Goal: Check status: Check status

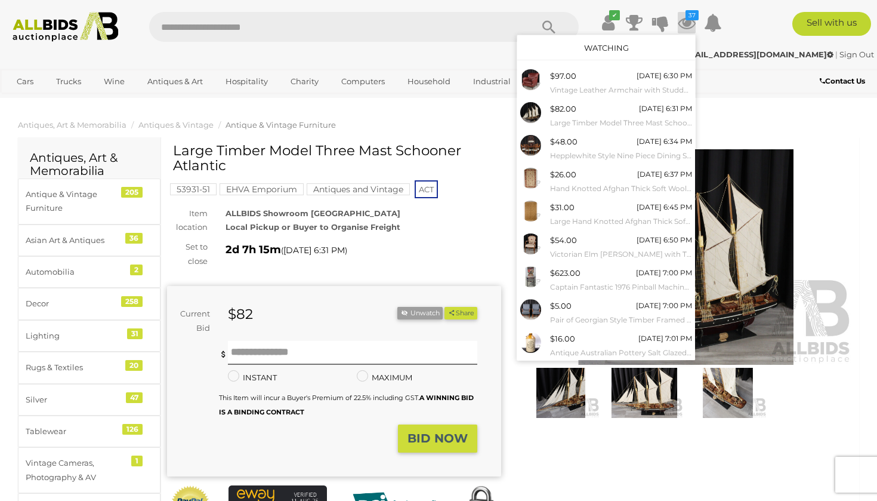
scroll to position [50, 0]
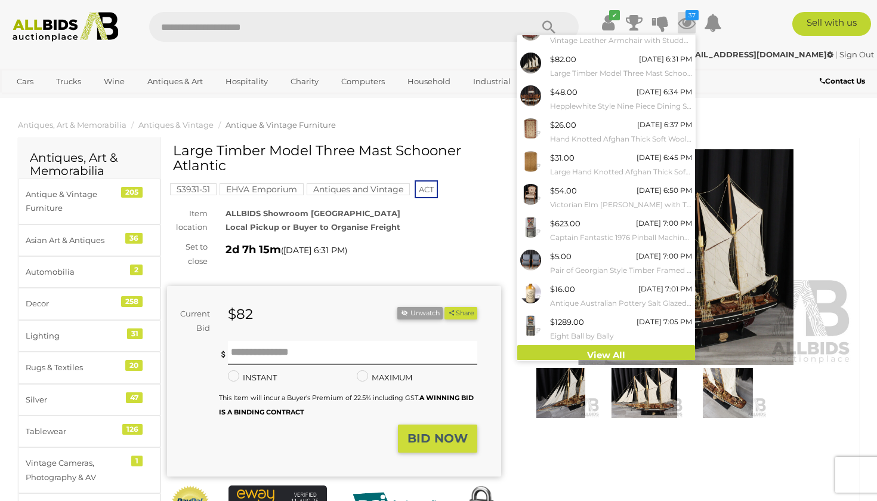
click at [579, 437] on div "Winning Outbid Warranty Charity" at bounding box center [510, 355] width 704 height 425
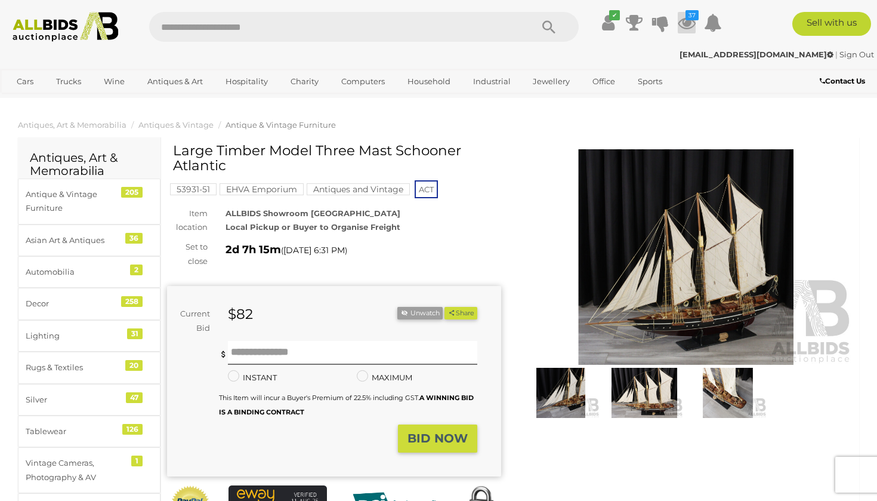
click at [690, 19] on icon "37" at bounding box center [692, 15] width 13 height 10
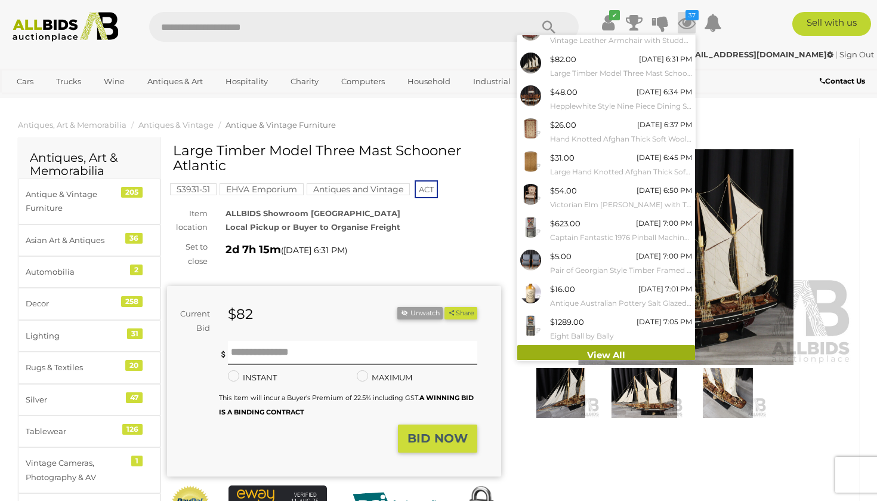
click at [609, 345] on link "View All" at bounding box center [606, 355] width 178 height 21
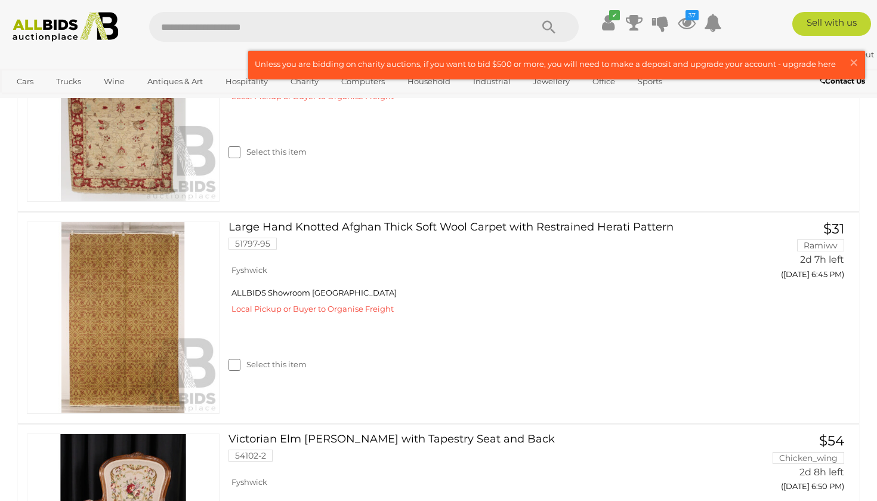
scroll to position [935, 0]
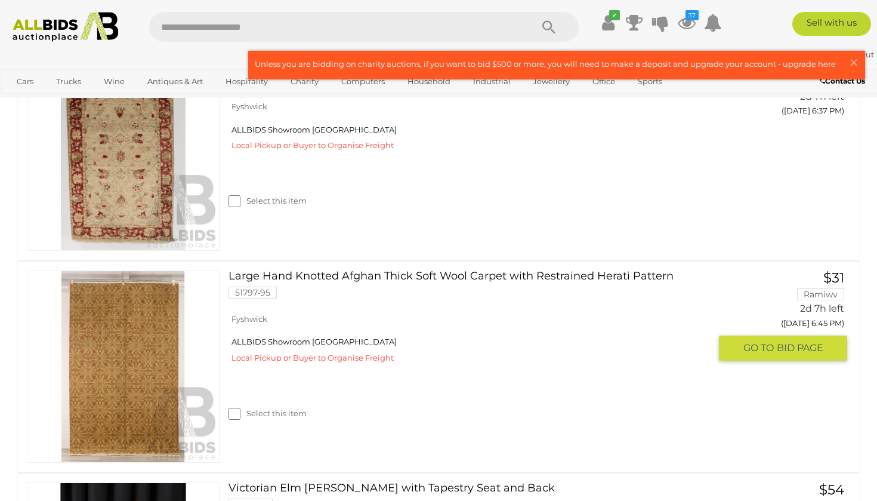
click at [117, 361] on link at bounding box center [123, 366] width 193 height 193
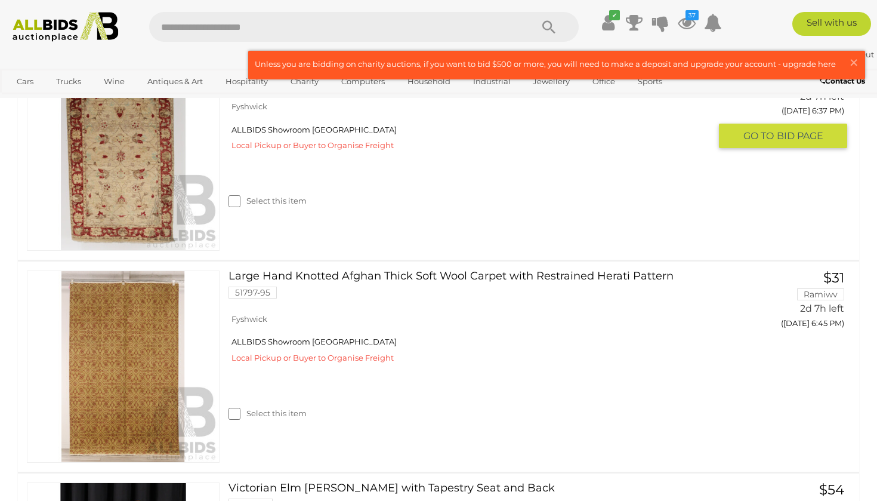
click at [134, 183] on img at bounding box center [123, 154] width 192 height 192
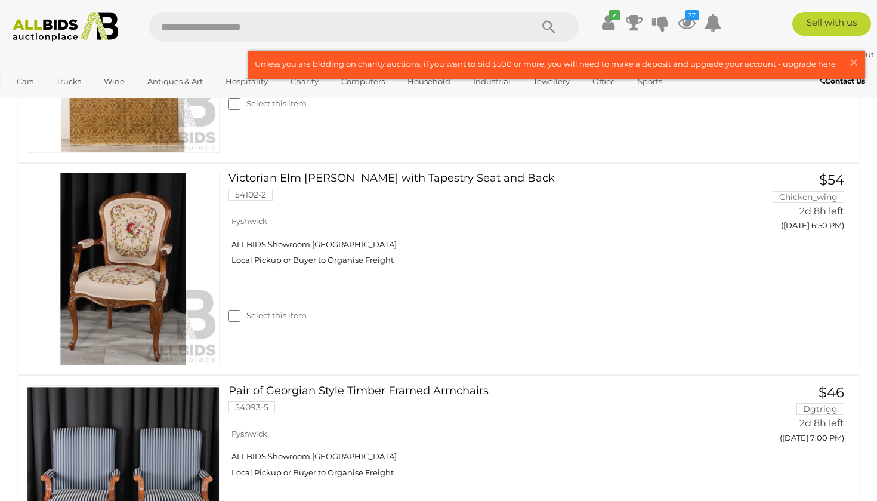
scroll to position [1251, 0]
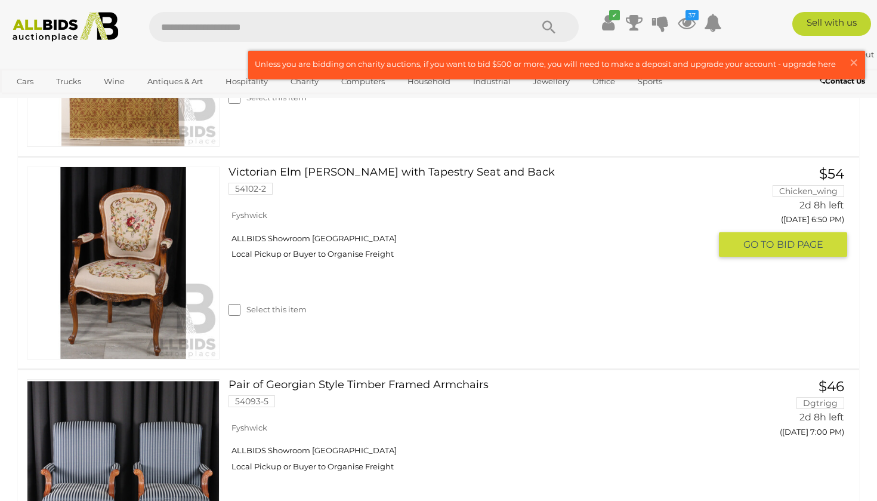
click at [134, 273] on img at bounding box center [123, 263] width 192 height 192
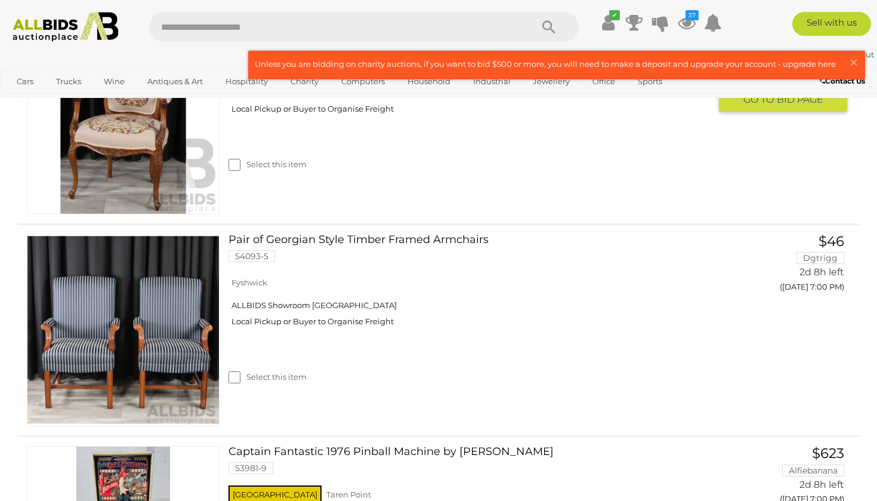
scroll to position [1402, 0]
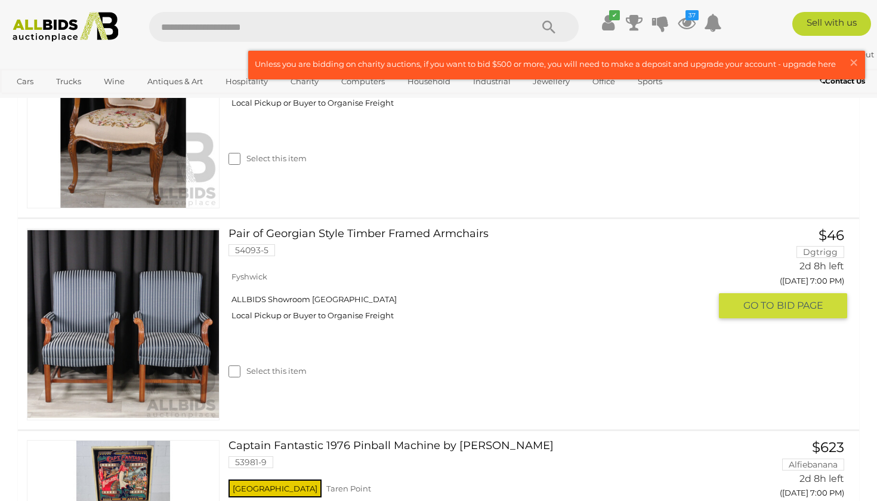
click at [140, 338] on img at bounding box center [123, 325] width 192 height 192
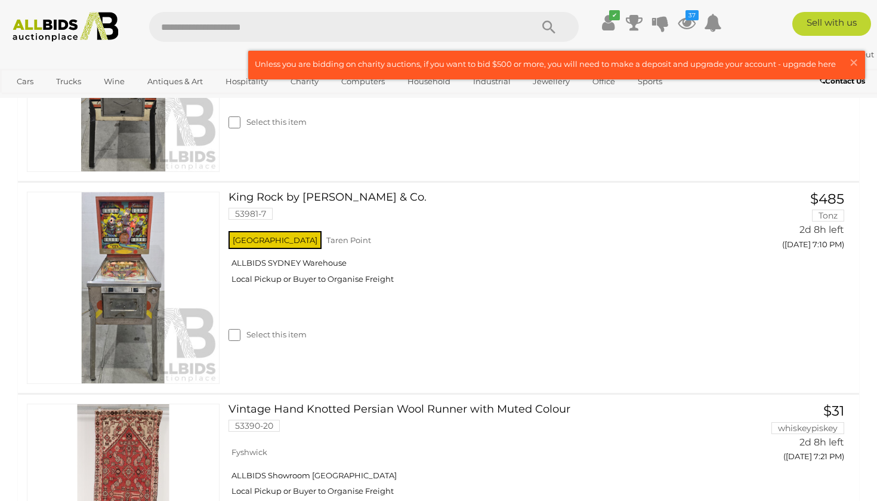
scroll to position [2231, 0]
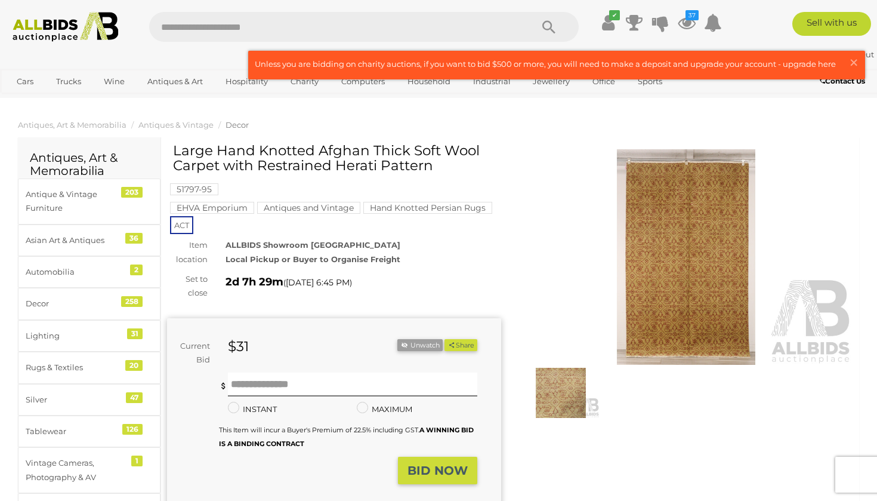
click at [554, 385] on img at bounding box center [561, 393] width 78 height 50
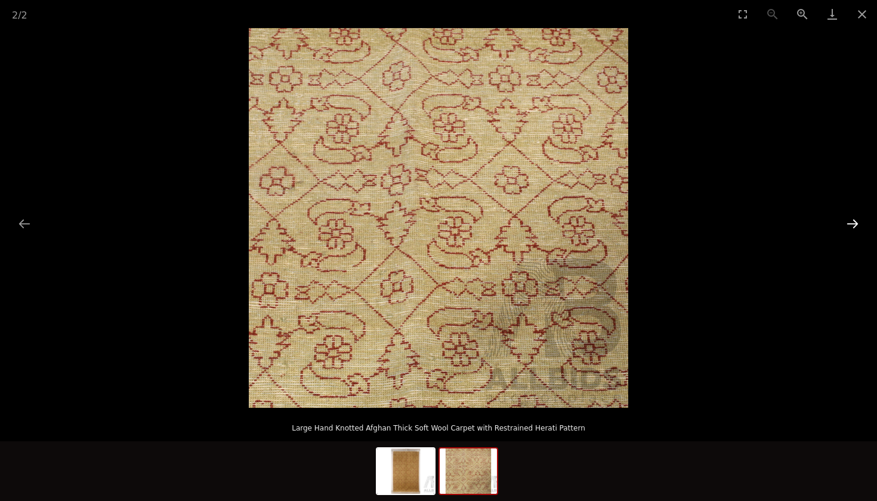
click at [850, 224] on button "Next slide" at bounding box center [852, 223] width 25 height 23
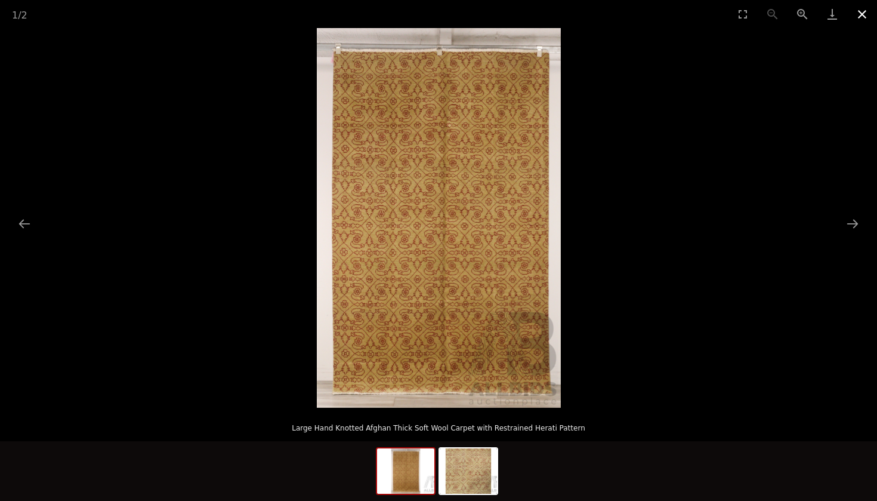
click at [861, 13] on button "Close gallery" at bounding box center [862, 14] width 30 height 28
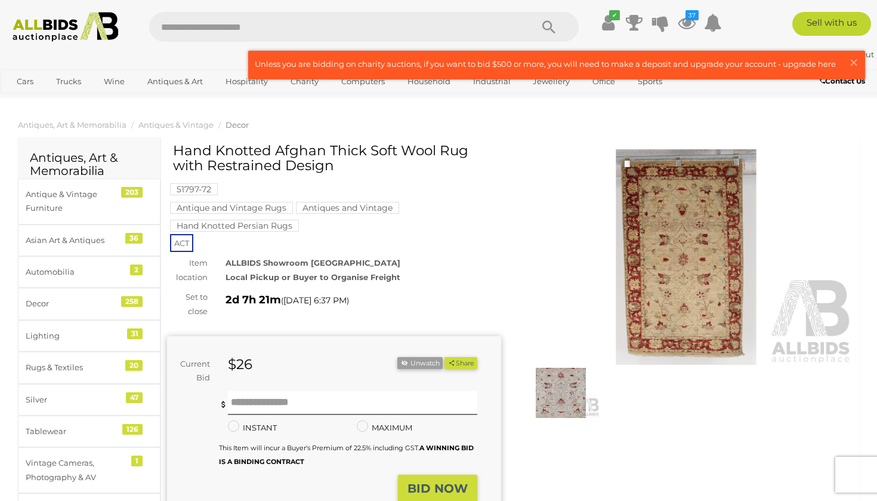
click at [553, 391] on img at bounding box center [561, 393] width 78 height 50
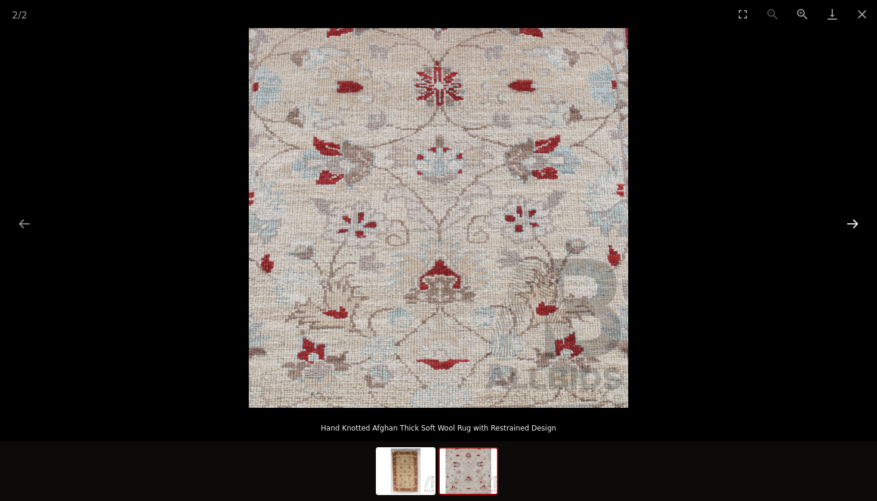
click at [856, 223] on button "Next slide" at bounding box center [852, 223] width 25 height 23
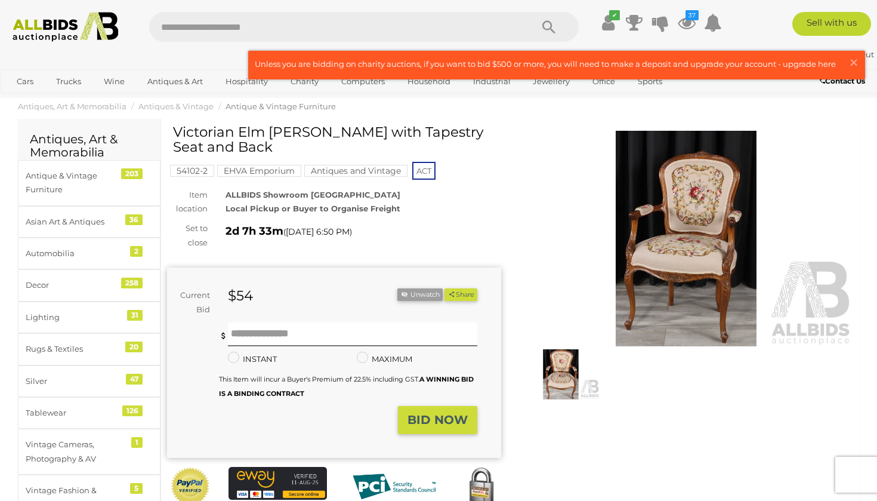
scroll to position [11, 0]
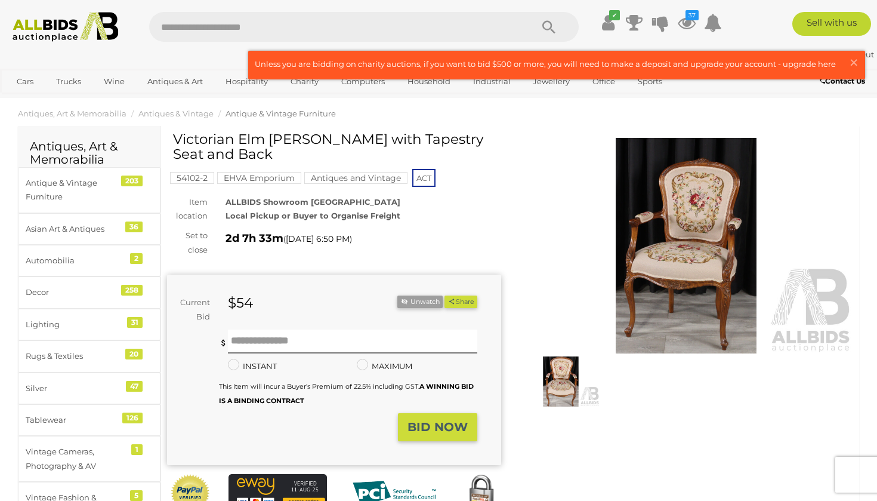
click at [682, 252] on img at bounding box center [686, 245] width 334 height 215
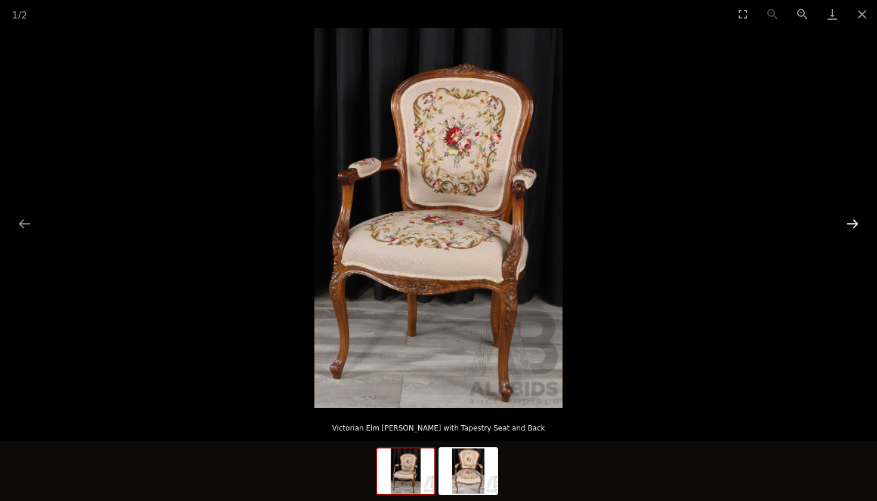
click at [856, 220] on button "Next slide" at bounding box center [852, 223] width 25 height 23
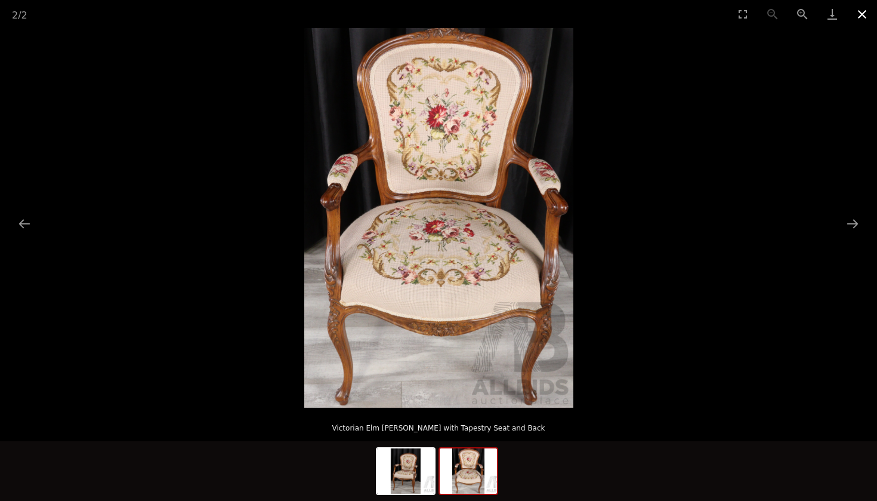
click at [862, 11] on button "Close gallery" at bounding box center [862, 14] width 30 height 28
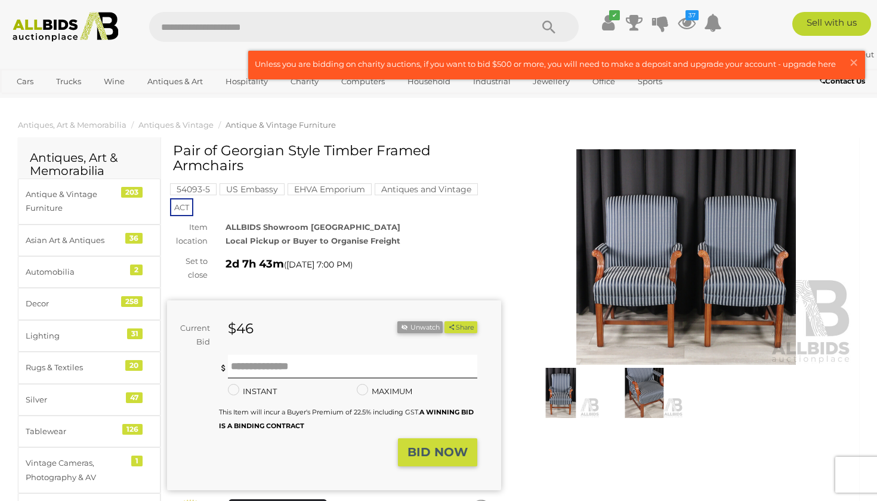
click at [710, 286] on img at bounding box center [686, 256] width 334 height 215
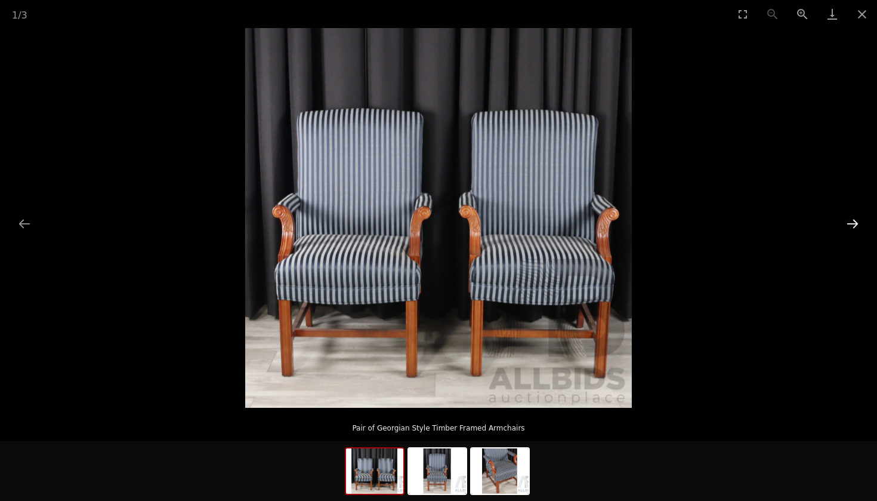
click at [856, 222] on button "Next slide" at bounding box center [852, 223] width 25 height 23
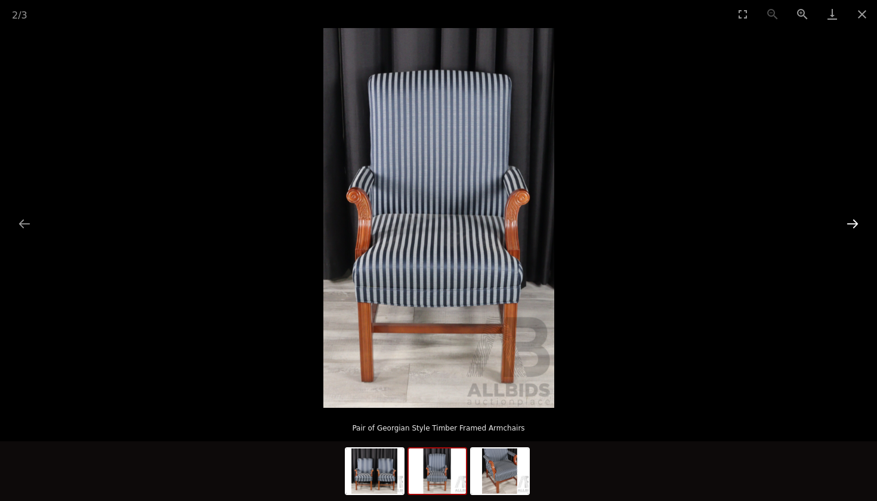
click at [856, 222] on button "Next slide" at bounding box center [852, 223] width 25 height 23
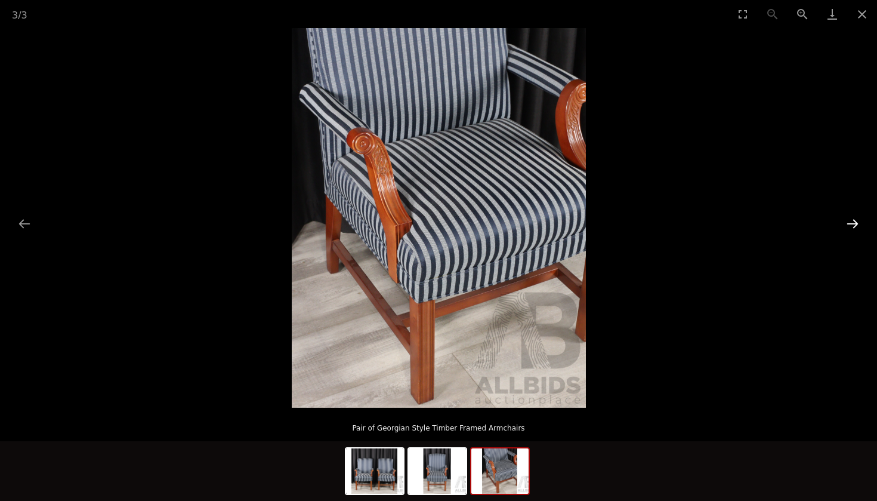
click at [856, 222] on button "Next slide" at bounding box center [852, 223] width 25 height 23
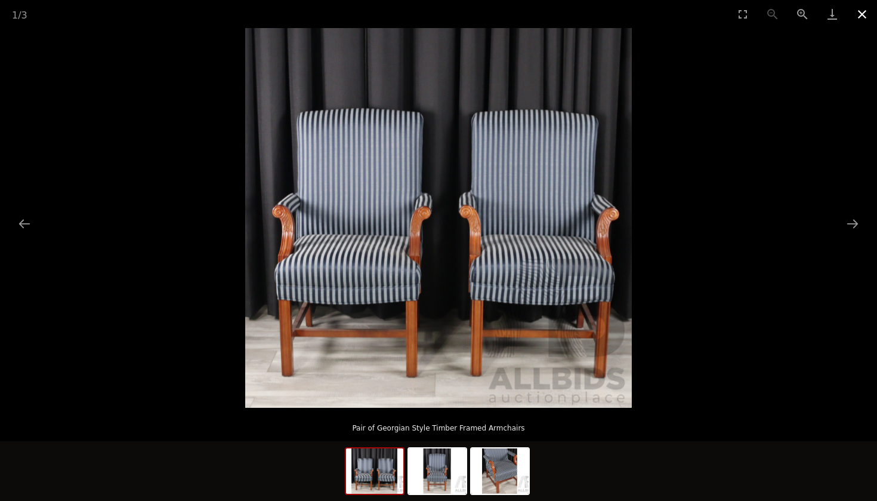
click at [866, 13] on button "Close gallery" at bounding box center [862, 14] width 30 height 28
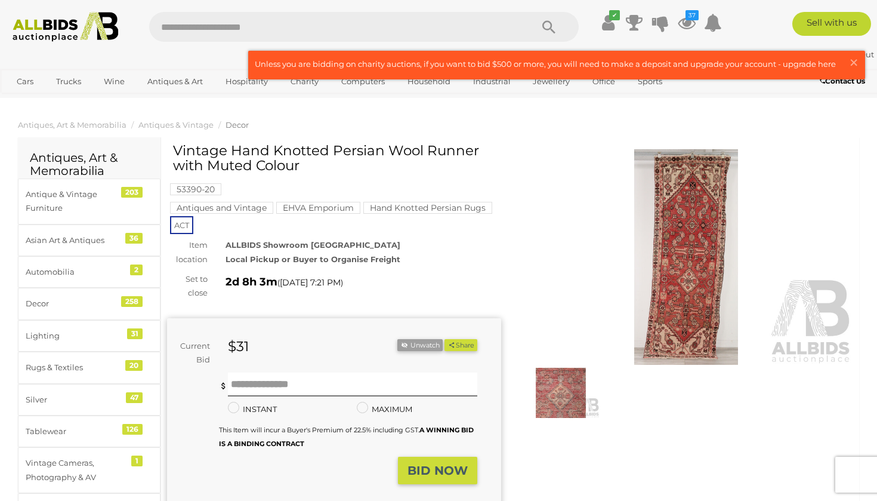
click at [556, 397] on img at bounding box center [561, 393] width 78 height 50
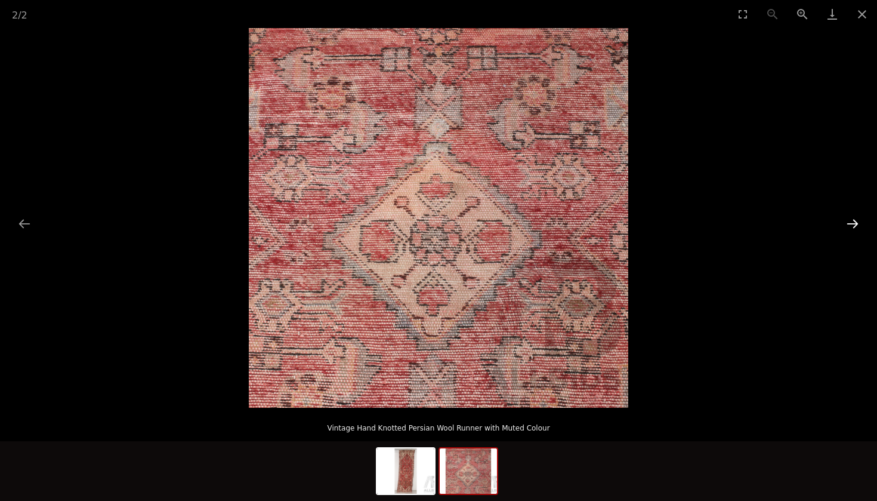
click at [857, 224] on button "Next slide" at bounding box center [852, 223] width 25 height 23
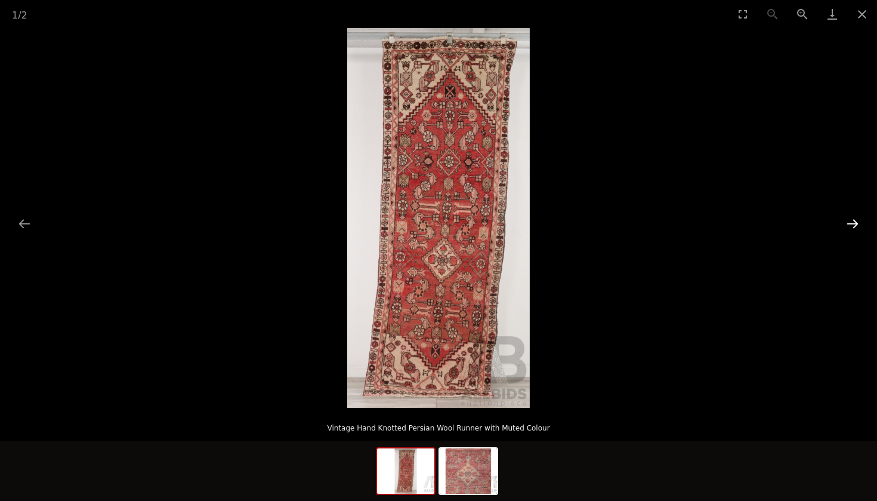
click at [857, 224] on button "Next slide" at bounding box center [852, 223] width 25 height 23
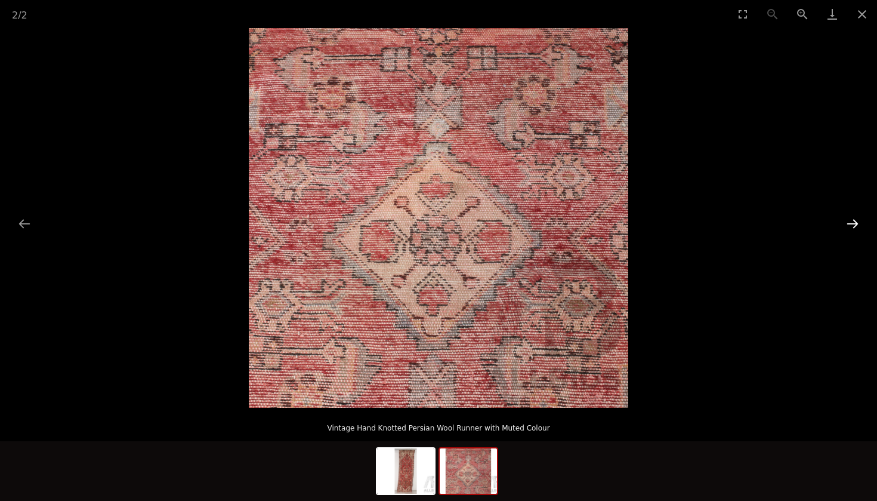
click at [857, 224] on button "Next slide" at bounding box center [852, 223] width 25 height 23
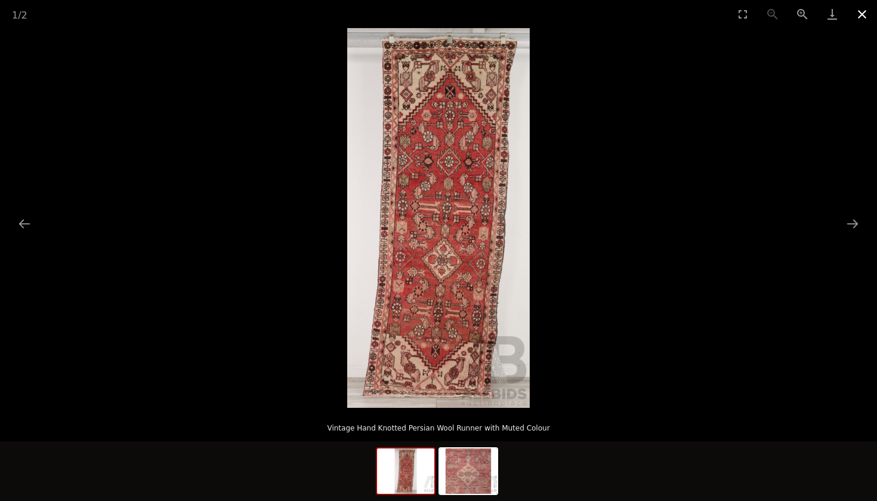
click at [863, 14] on button "Close gallery" at bounding box center [862, 14] width 30 height 28
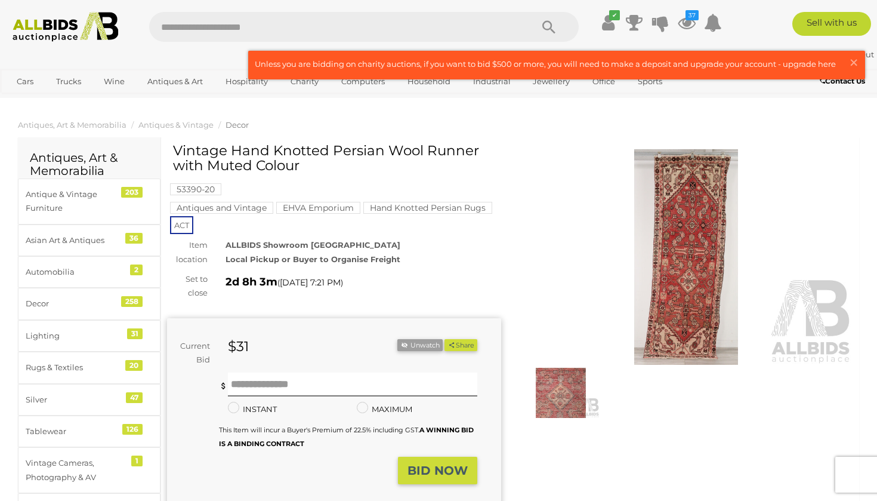
click at [569, 58] on link at bounding box center [557, 64] width 616 height 27
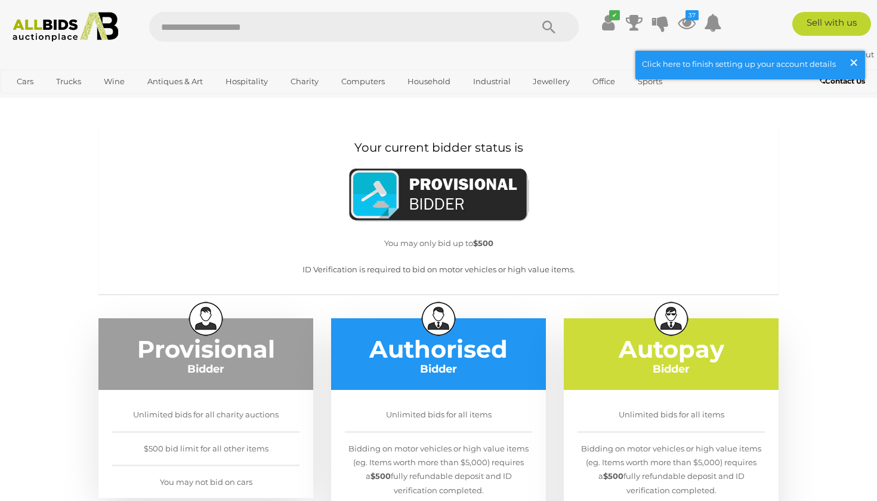
click at [853, 62] on span "×" at bounding box center [854, 62] width 11 height 23
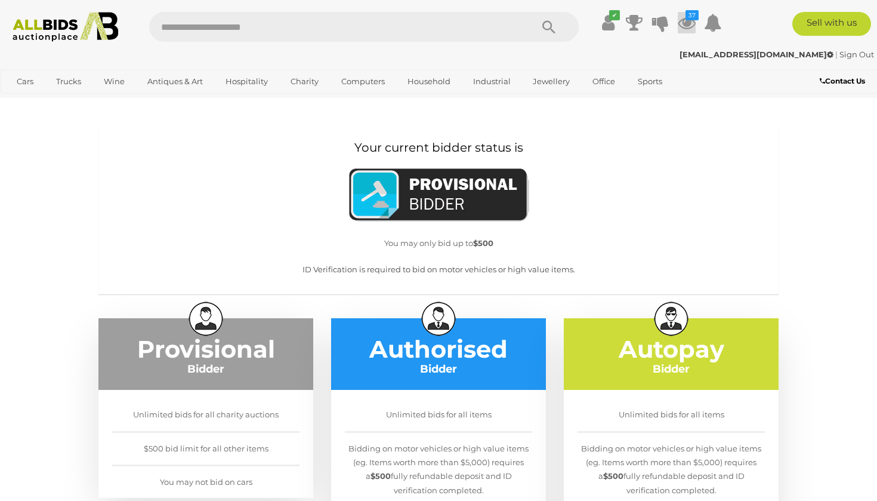
click at [685, 15] on icon at bounding box center [687, 22] width 18 height 21
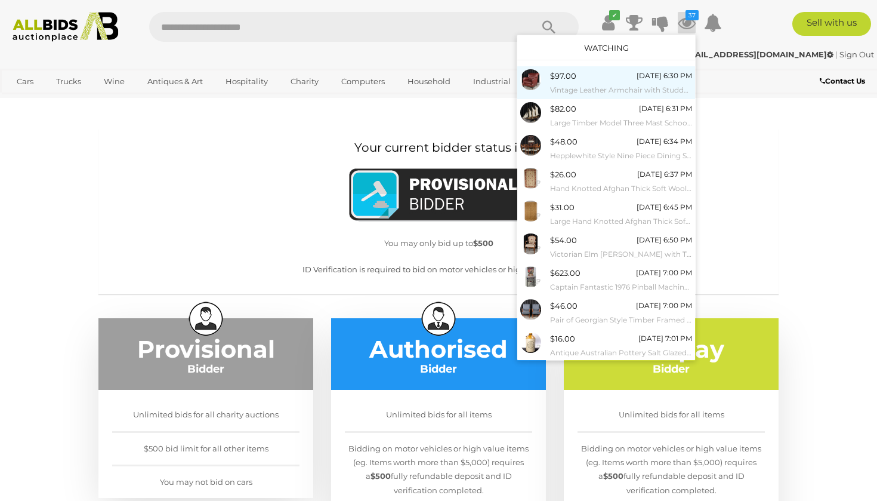
click at [571, 78] on span "$97.00" at bounding box center [563, 76] width 26 height 10
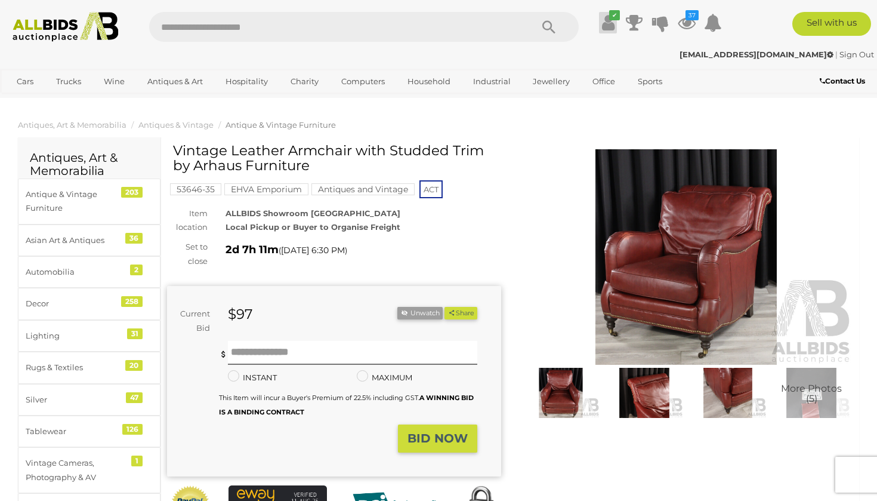
click at [605, 21] on icon at bounding box center [608, 22] width 13 height 21
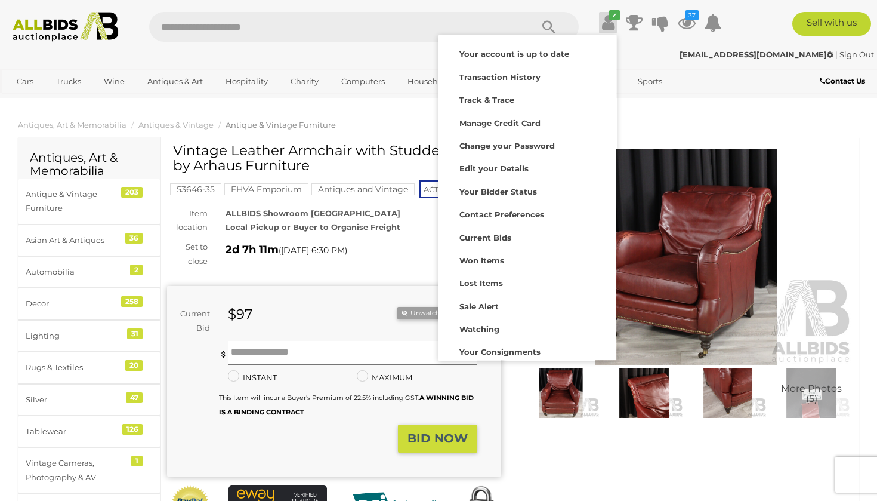
click at [807, 125] on ol "Antiques, Art & Memorabilia Antiques & Vintage Antique & Vintage Furniture" at bounding box center [438, 125] width 877 height 20
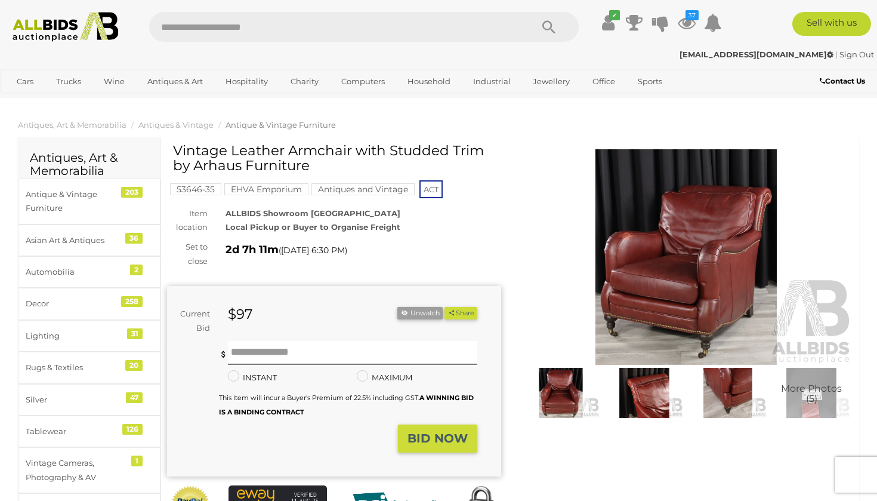
click at [682, 10] on div "✔ Track & Trace 37" at bounding box center [438, 22] width 877 height 45
click at [686, 18] on icon "37" at bounding box center [692, 15] width 13 height 10
